Goal: Navigation & Orientation: Find specific page/section

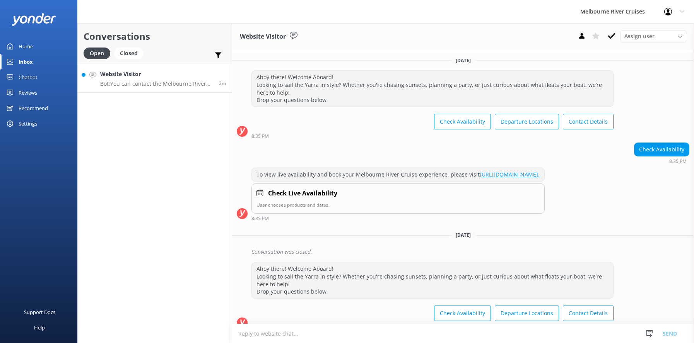
scroll to position [91, 0]
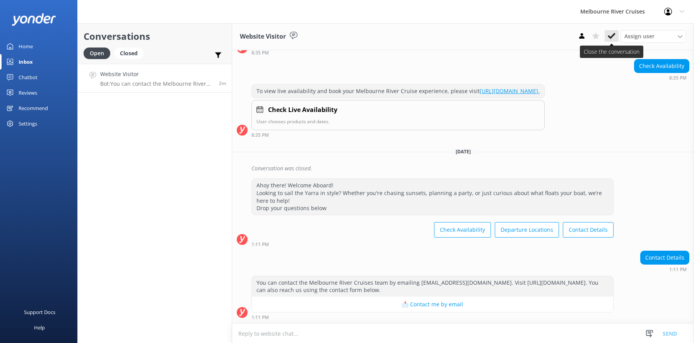
click at [608, 36] on icon at bounding box center [612, 36] width 8 height 8
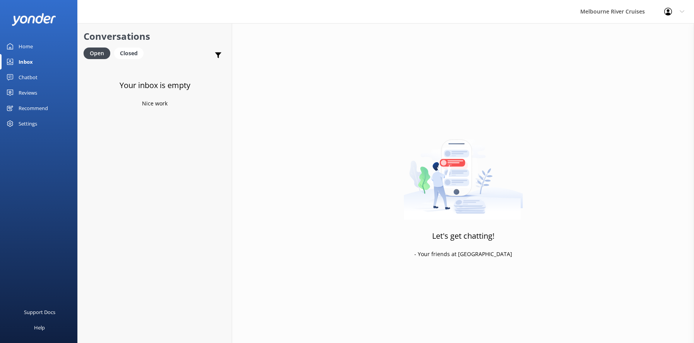
click at [19, 60] on div "Inbox" at bounding box center [26, 61] width 14 height 15
click at [26, 42] on div "Home" at bounding box center [26, 46] width 14 height 15
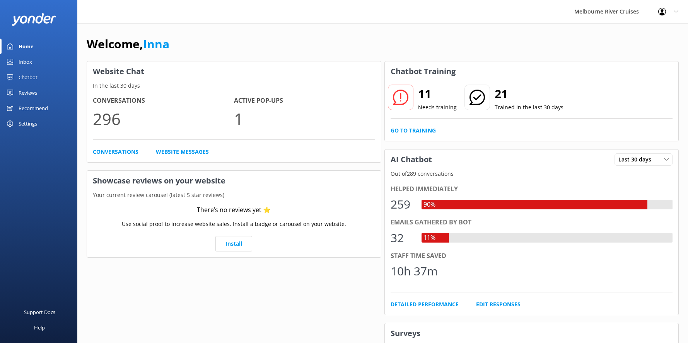
click at [25, 63] on div "Inbox" at bounding box center [26, 61] width 14 height 15
